Goal: Task Accomplishment & Management: Use online tool/utility

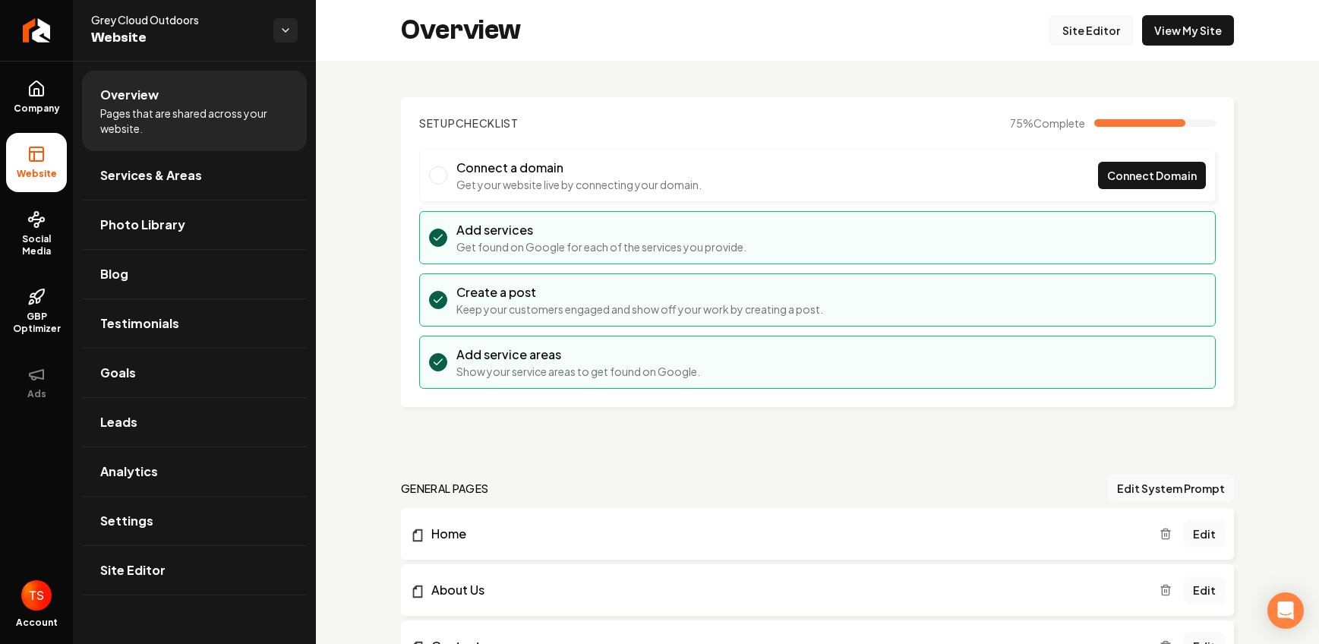
click at [1082, 30] on link "Site Editor" at bounding box center [1092, 30] width 84 height 30
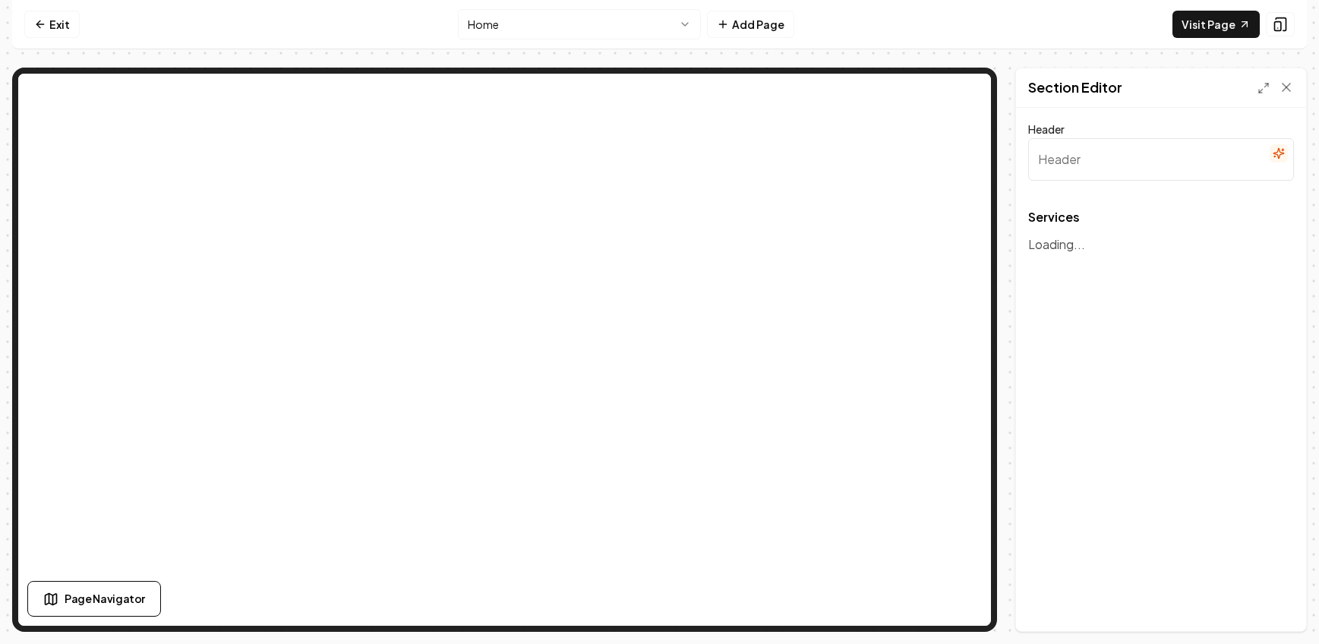
type input "Expert Landscaping & Hardscape Services"
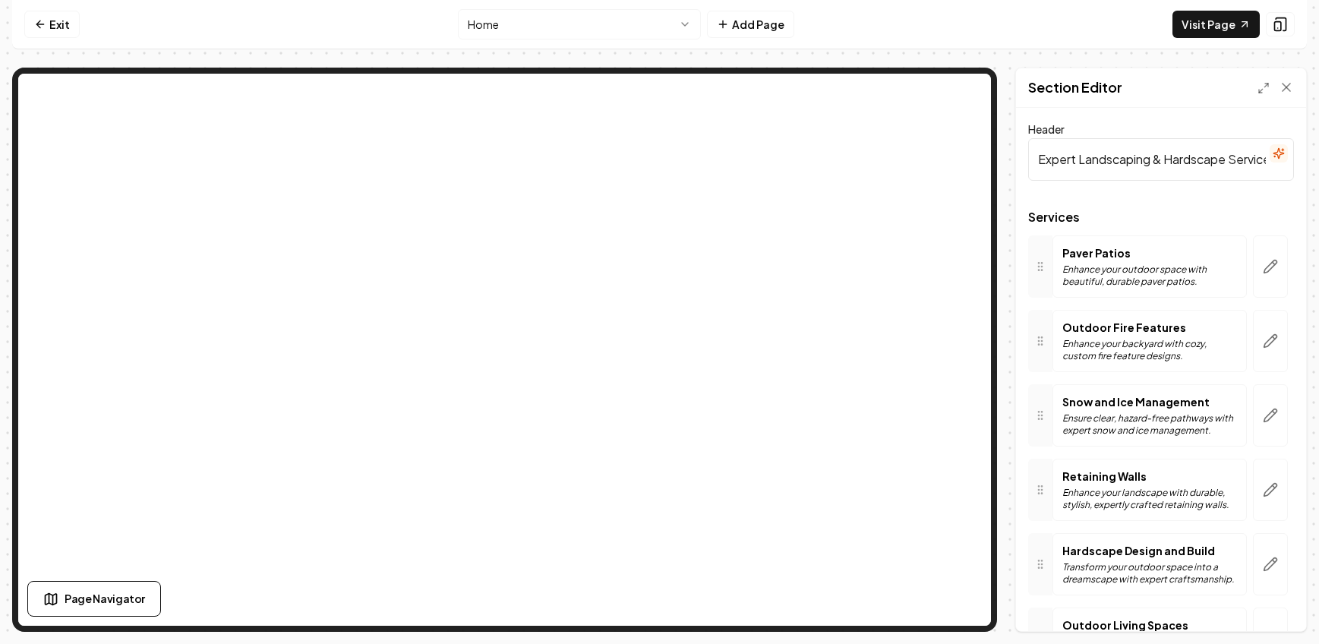
click at [523, 32] on html "Computer Required This feature is only available on a computer. Please switch t…" at bounding box center [659, 322] width 1319 height 644
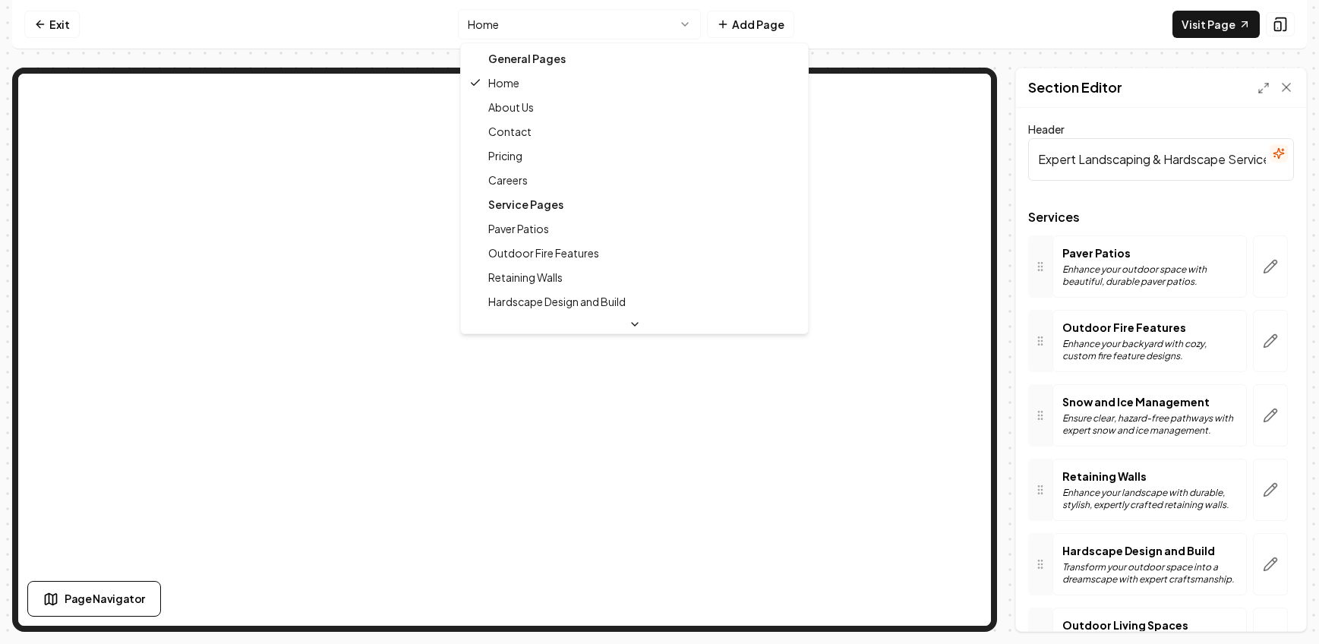
click at [546, 202] on div "Service Pages" at bounding box center [634, 204] width 341 height 24
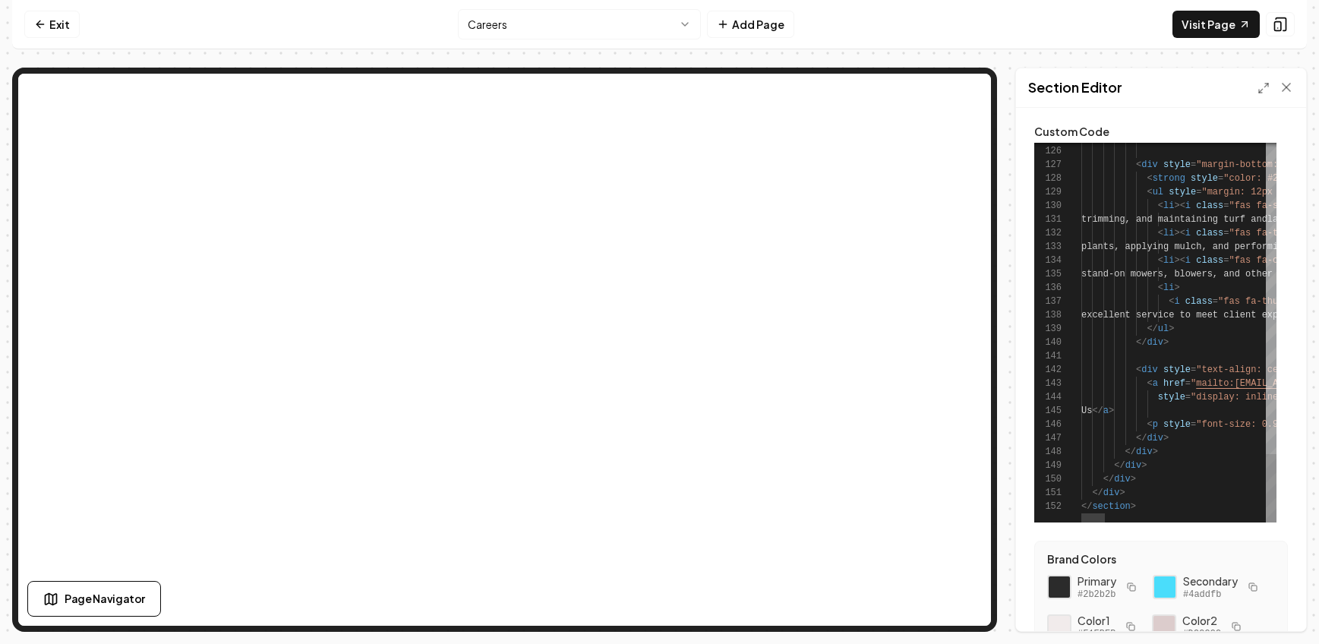
scroll to position [195, 0]
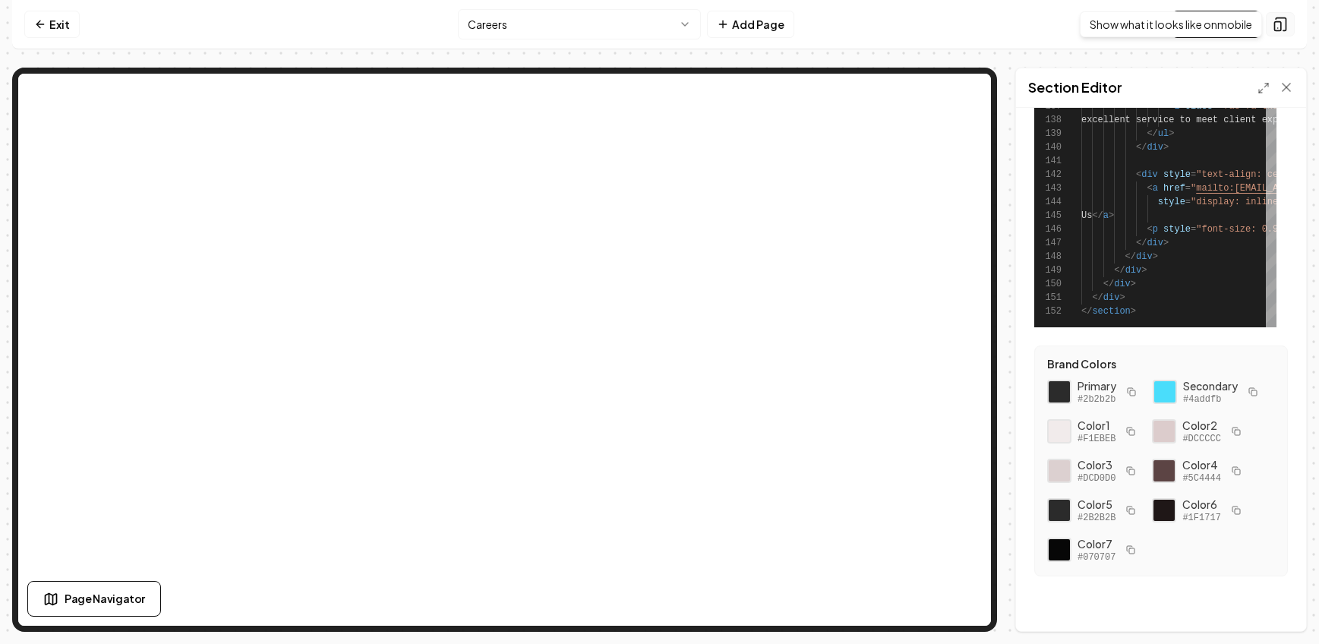
click at [1277, 24] on icon at bounding box center [1280, 24] width 15 height 15
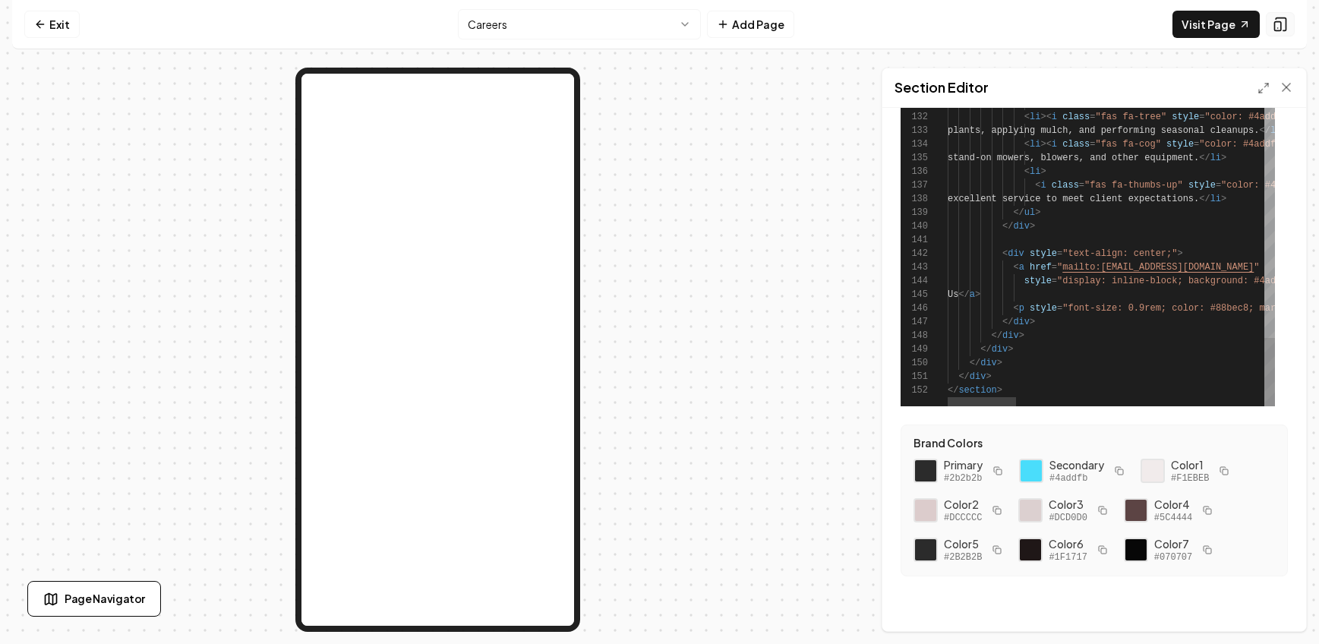
scroll to position [116, 0]
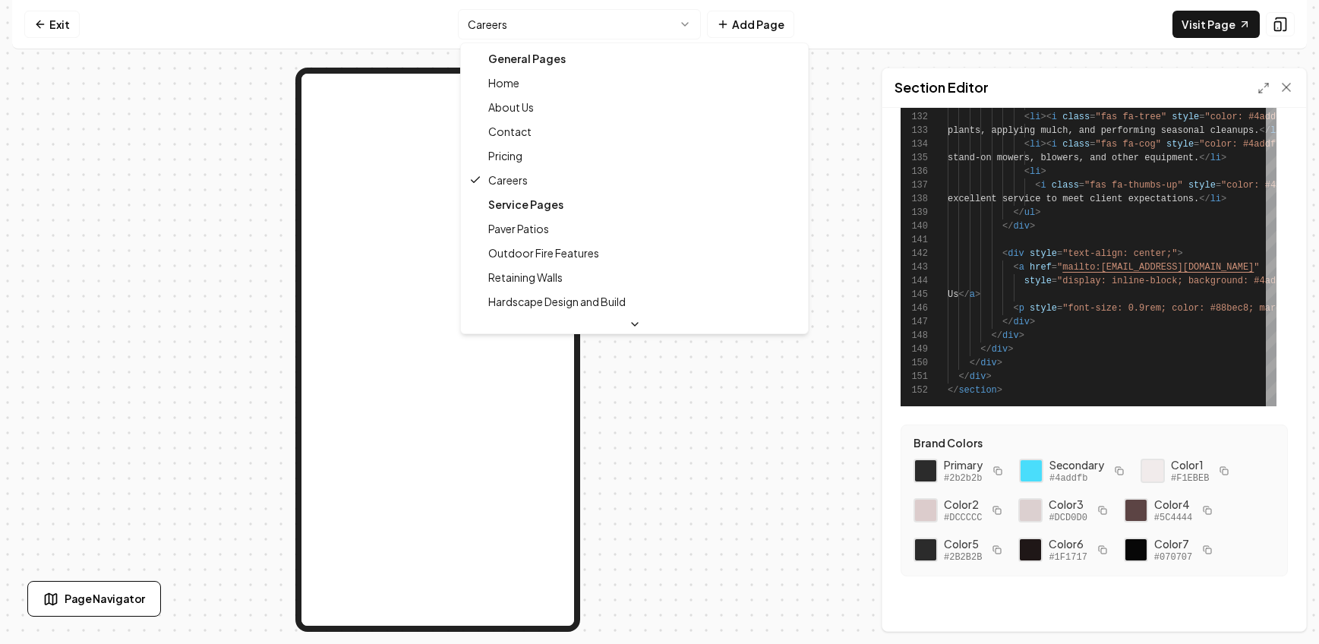
click at [520, 30] on html "Computer Required This feature is only available on a computer. Please switch t…" at bounding box center [659, 322] width 1319 height 644
